Goal: Transaction & Acquisition: Purchase product/service

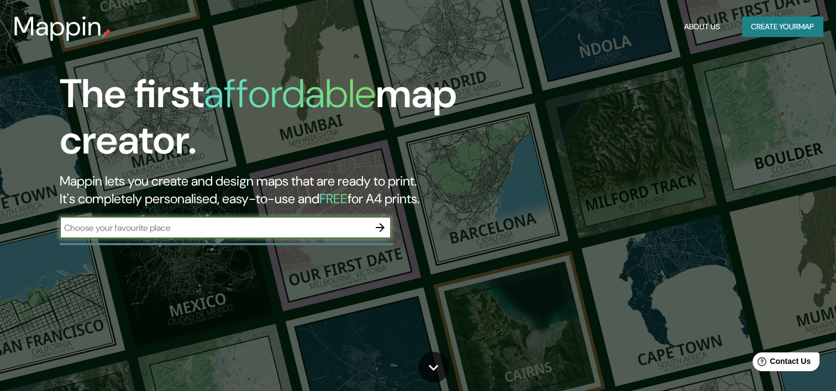
click at [307, 215] on div "The first affordable map creator. Mappin lets you create and design maps that a…" at bounding box center [269, 160] width 502 height 179
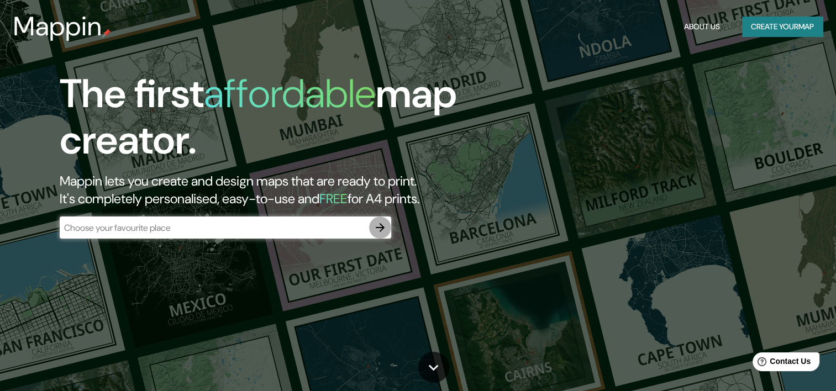
click at [380, 234] on button "button" at bounding box center [380, 228] width 22 height 22
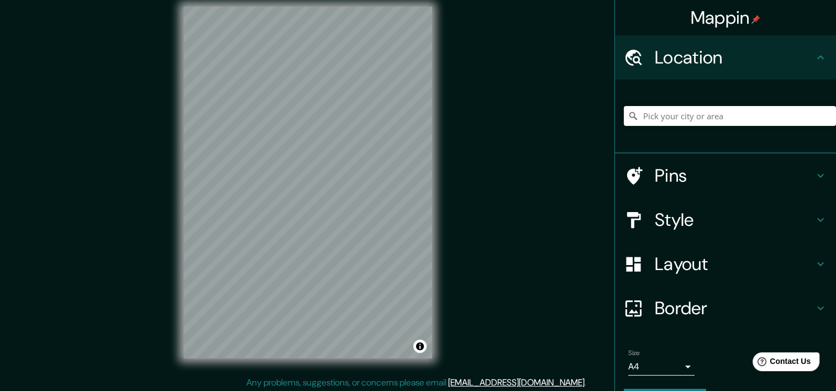
scroll to position [14, 0]
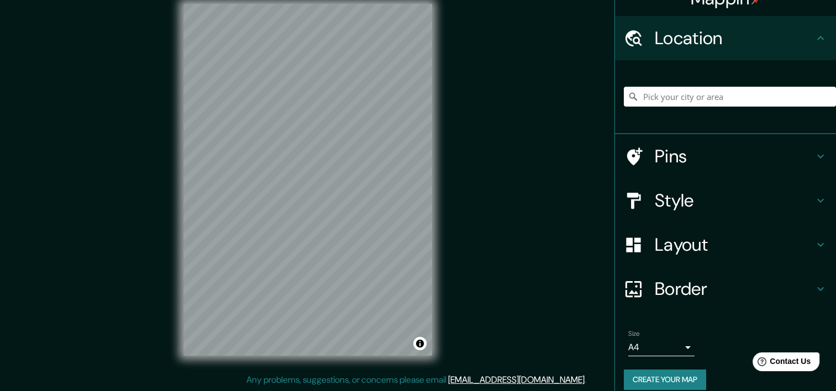
click at [711, 120] on div at bounding box center [730, 96] width 212 height 55
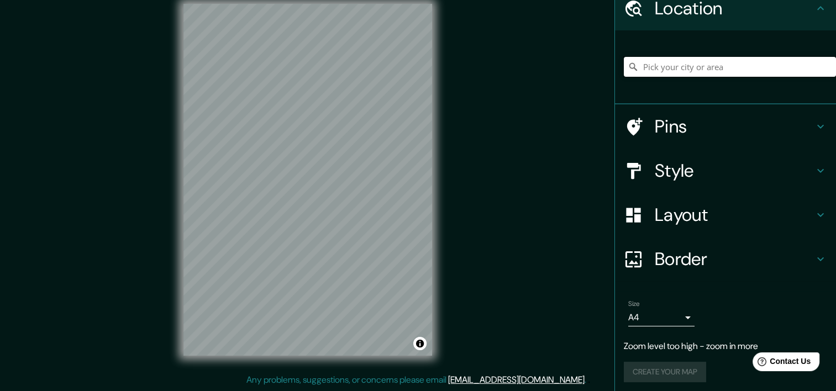
click at [716, 65] on input "Pick your city or area" at bounding box center [730, 67] width 212 height 20
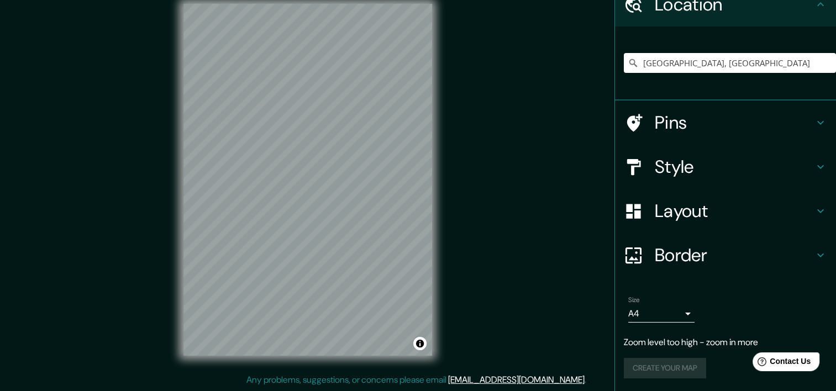
scroll to position [31, 0]
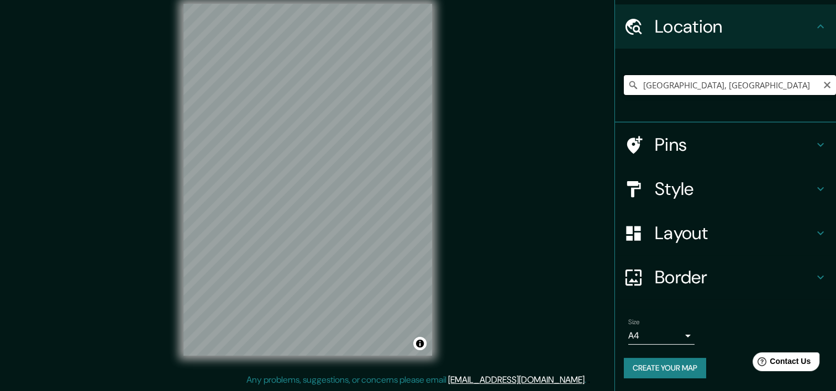
click at [692, 86] on input "[GEOGRAPHIC_DATA], [GEOGRAPHIC_DATA]" at bounding box center [730, 85] width 212 height 20
click at [721, 86] on input "[GEOGRAPHIC_DATA], [GEOGRAPHIC_DATA]" at bounding box center [730, 85] width 212 height 20
click at [716, 83] on input "[GEOGRAPHIC_DATA], [GEOGRAPHIC_DATA]" at bounding box center [730, 85] width 212 height 20
click at [735, 83] on input "[GEOGRAPHIC_DATA], [GEOGRAPHIC_DATA]" at bounding box center [730, 85] width 212 height 20
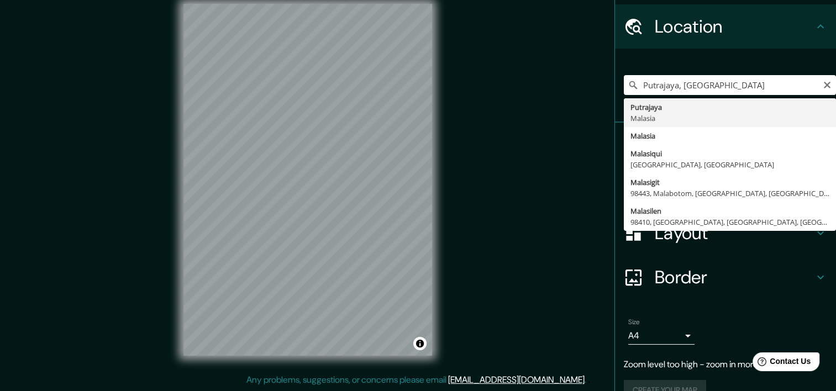
type input "[GEOGRAPHIC_DATA], [GEOGRAPHIC_DATA]"
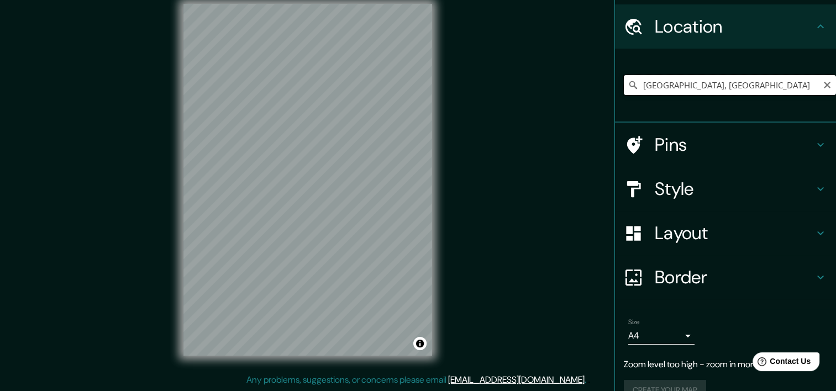
click at [823, 85] on input "[GEOGRAPHIC_DATA], [GEOGRAPHIC_DATA]" at bounding box center [730, 85] width 212 height 20
click at [771, 87] on input "[GEOGRAPHIC_DATA], [GEOGRAPHIC_DATA]" at bounding box center [730, 85] width 212 height 20
click at [822, 84] on icon "Clear" at bounding box center [826, 85] width 9 height 9
click at [790, 86] on input "Pick your city or area" at bounding box center [730, 85] width 212 height 20
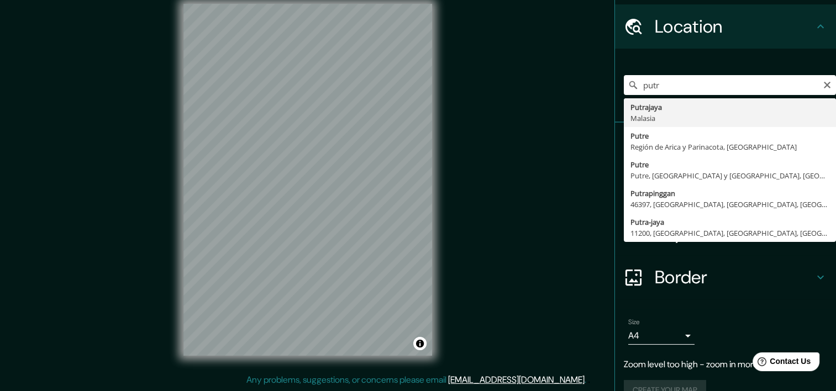
type input "[GEOGRAPHIC_DATA], [GEOGRAPHIC_DATA]"
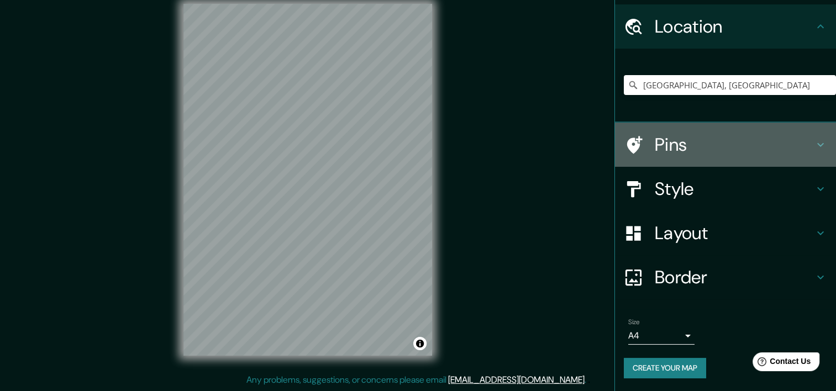
click at [673, 130] on div "Pins" at bounding box center [725, 145] width 221 height 44
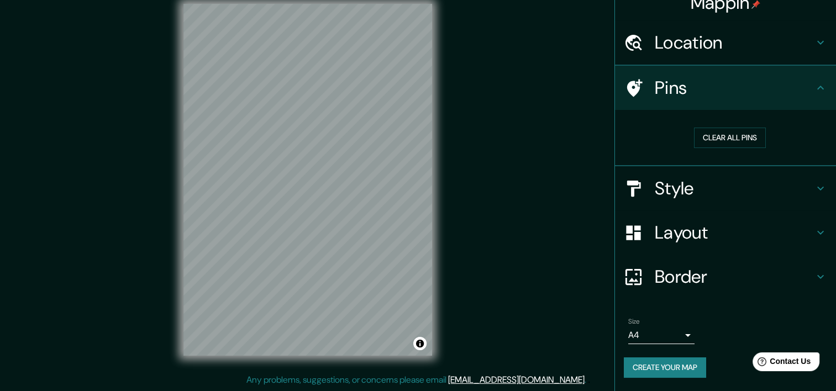
scroll to position [14, 0]
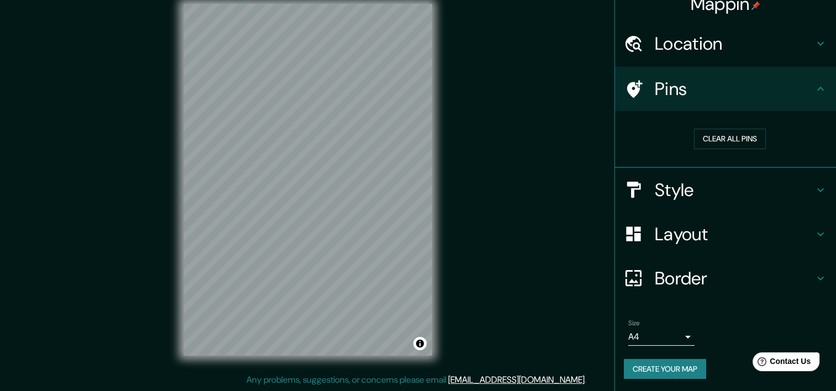
click at [709, 107] on div "Pins" at bounding box center [725, 89] width 221 height 44
click at [682, 203] on div "Style" at bounding box center [725, 190] width 221 height 44
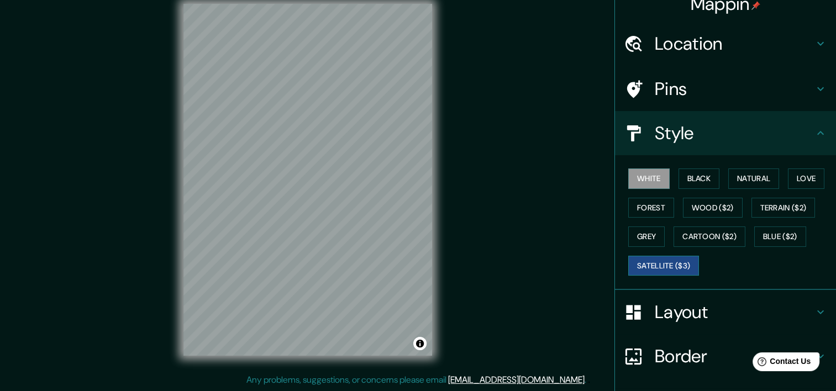
click at [656, 266] on button "Satellite ($3)" at bounding box center [663, 266] width 71 height 20
click at [774, 229] on button "Blue ($2)" at bounding box center [780, 236] width 52 height 20
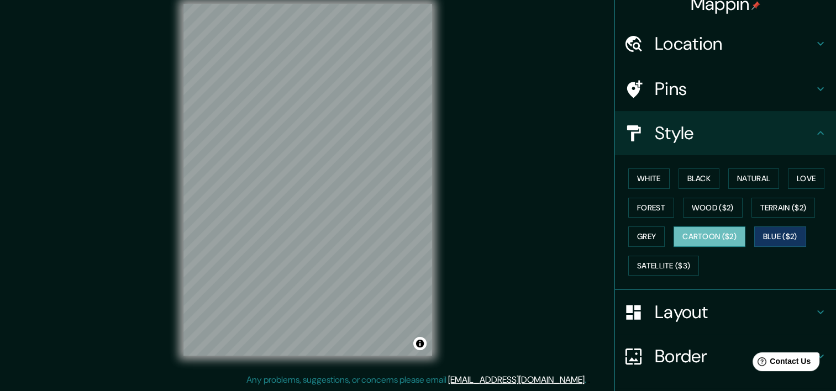
click at [703, 234] on button "Cartoon ($2)" at bounding box center [709, 236] width 72 height 20
click at [646, 234] on button "Grey" at bounding box center [646, 236] width 36 height 20
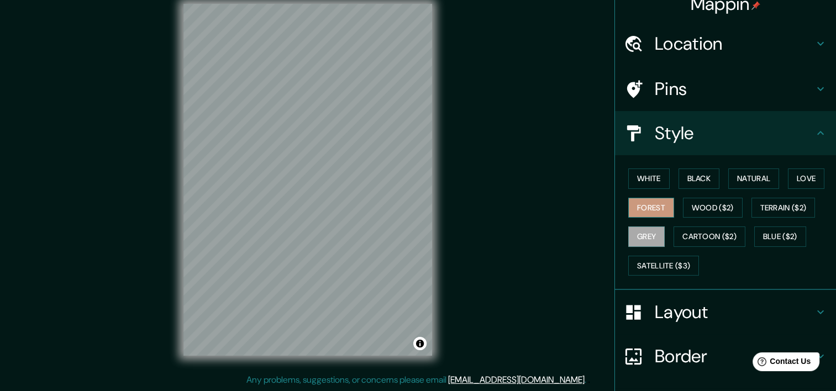
click at [651, 199] on button "Forest" at bounding box center [651, 208] width 46 height 20
click at [726, 203] on button "Wood ($2)" at bounding box center [713, 208] width 60 height 20
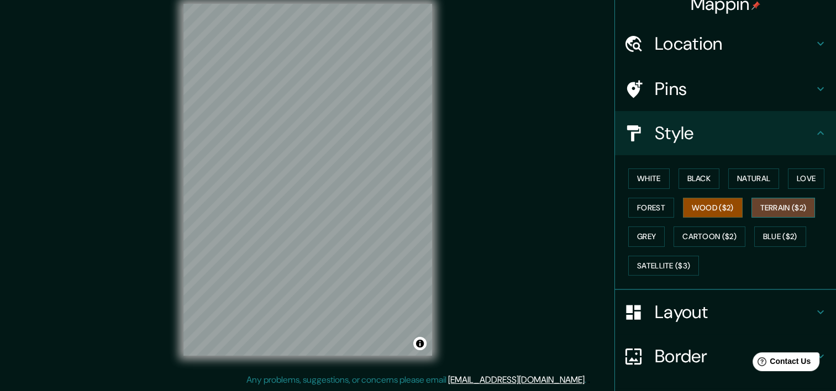
click at [767, 203] on button "Terrain ($2)" at bounding box center [783, 208] width 64 height 20
click at [793, 177] on button "Love" at bounding box center [806, 178] width 36 height 20
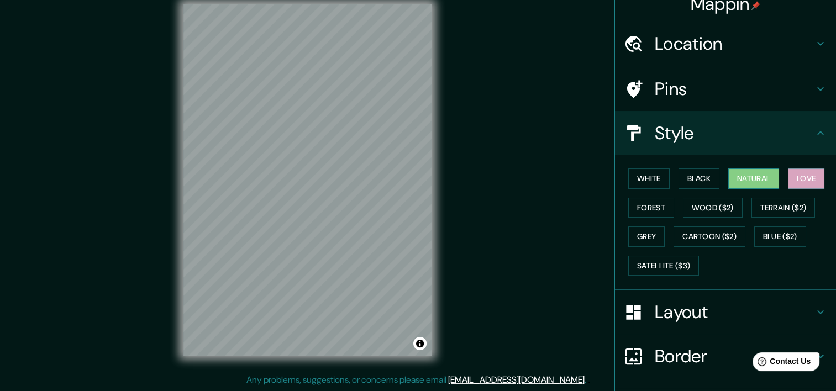
click at [763, 179] on button "Natural" at bounding box center [753, 178] width 51 height 20
click at [700, 177] on button "Black" at bounding box center [698, 178] width 41 height 20
click at [689, 170] on button "Black" at bounding box center [698, 178] width 41 height 20
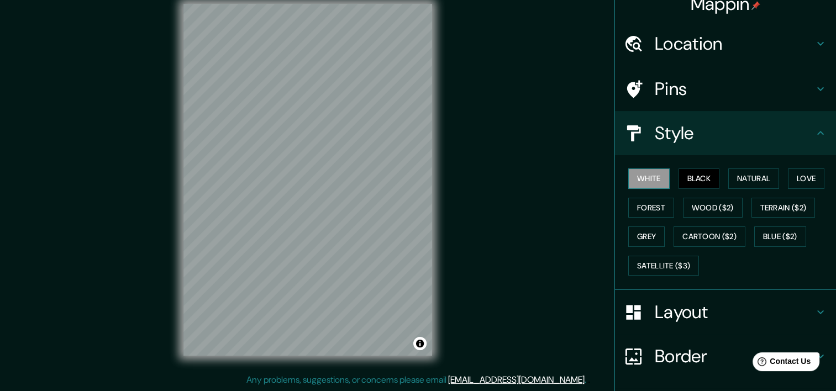
click at [644, 170] on button "White" at bounding box center [648, 178] width 41 height 20
